Goal: Obtain resource: Download file/media

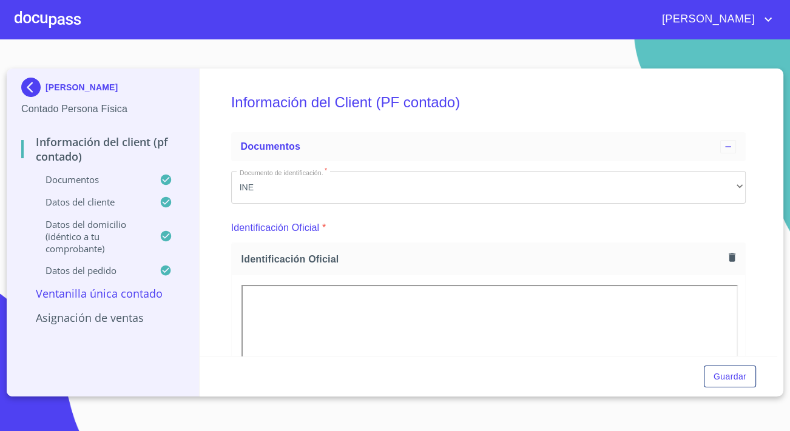
scroll to position [77, 0]
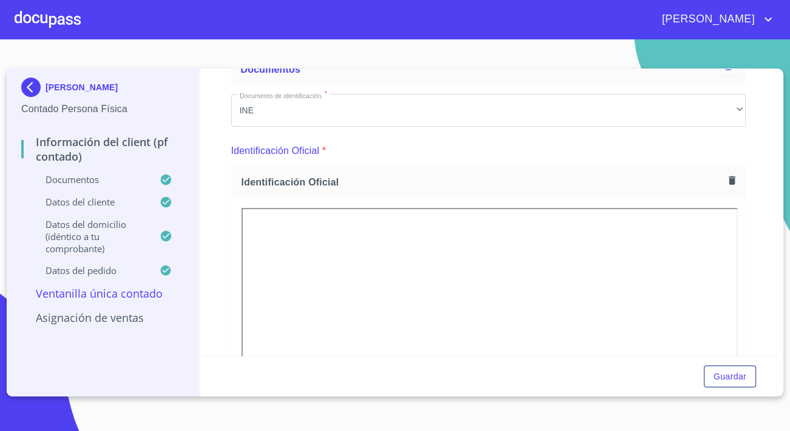
click at [31, 93] on img at bounding box center [33, 87] width 24 height 19
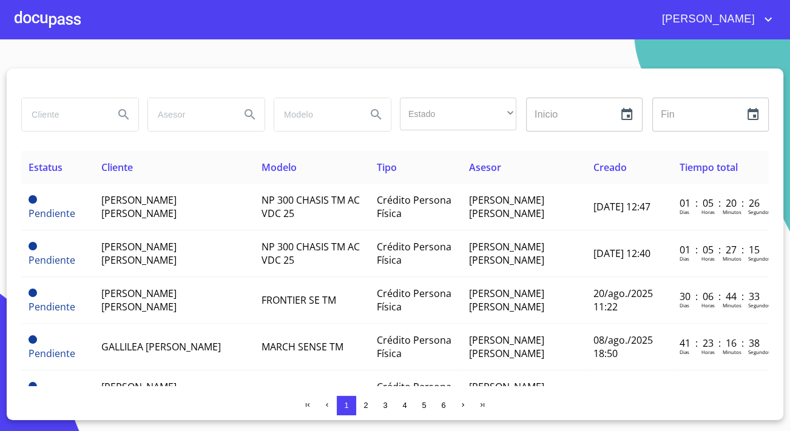
click at [59, 24] on div at bounding box center [48, 19] width 66 height 39
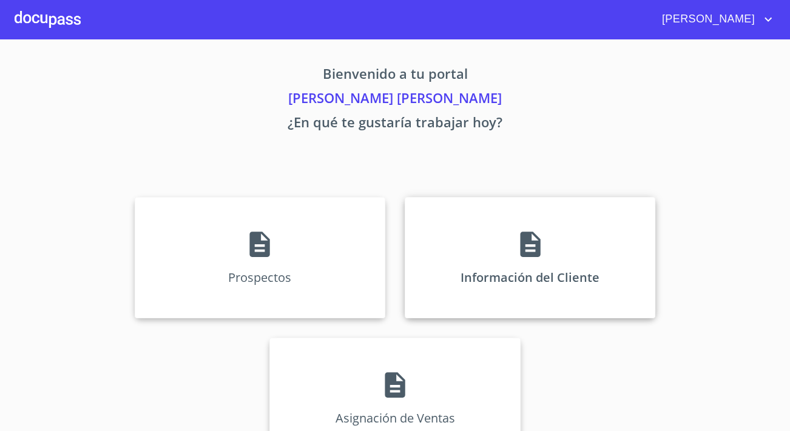
click at [501, 260] on div "Información del Cliente" at bounding box center [530, 257] width 251 height 121
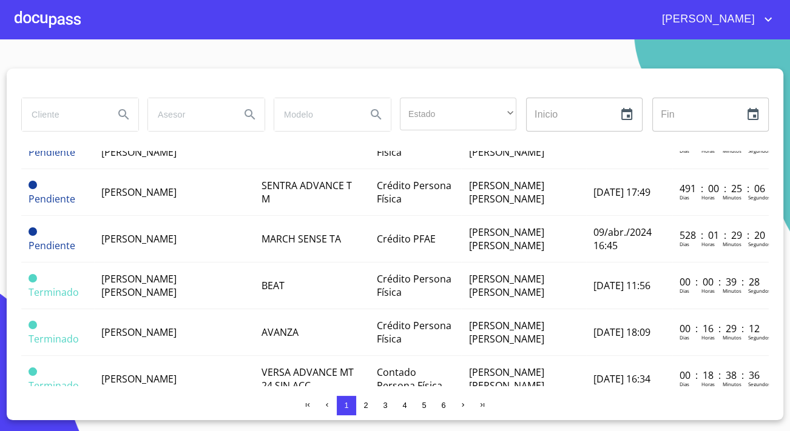
scroll to position [937, 0]
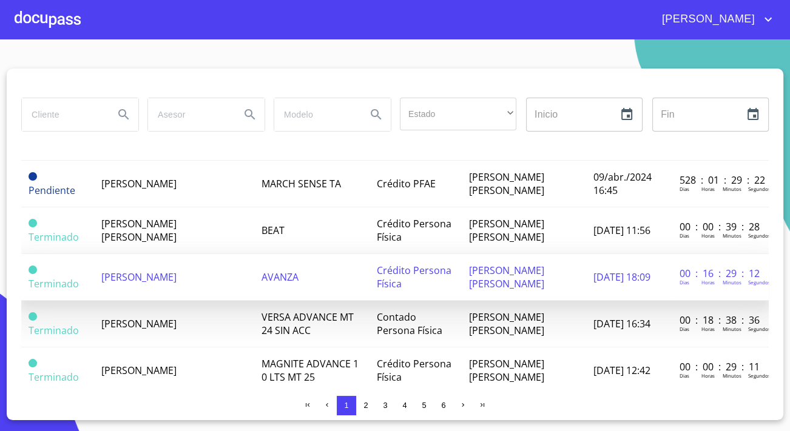
click at [140, 271] on span "[PERSON_NAME]" at bounding box center [138, 277] width 75 height 13
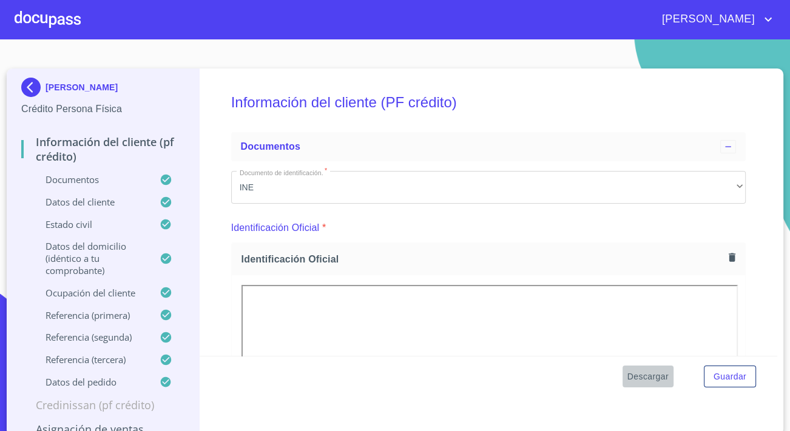
click at [642, 379] on span "Descargar" at bounding box center [647, 376] width 41 height 15
